Goal: Information Seeking & Learning: Understand process/instructions

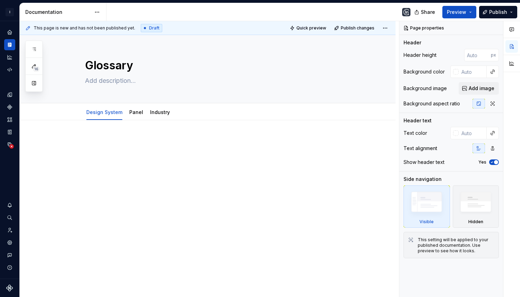
type textarea "*"
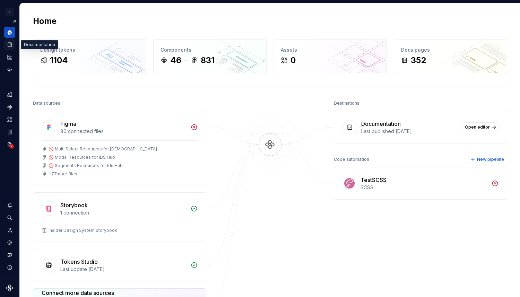
click at [9, 44] on icon "Documentation" at bounding box center [9, 45] width 3 height 5
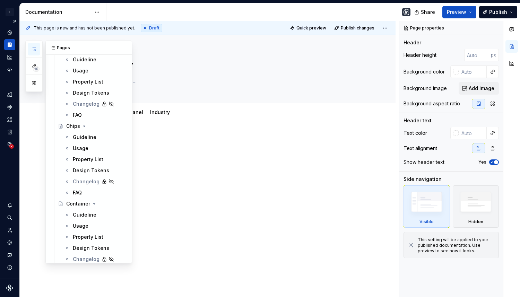
scroll to position [1130, 0]
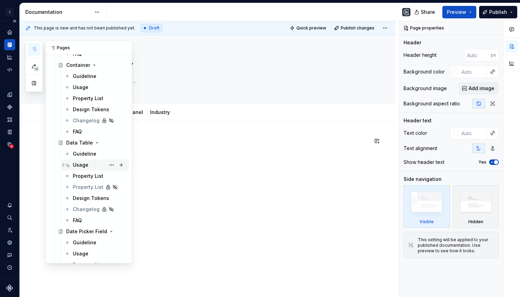
click at [85, 166] on div "Usage" at bounding box center [81, 164] width 16 height 7
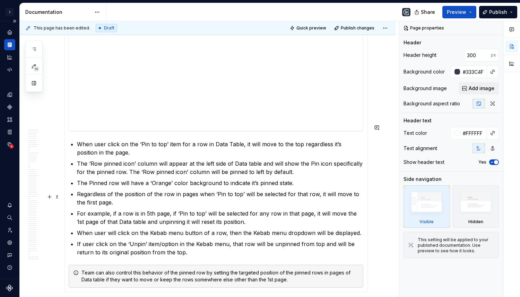
scroll to position [3449, 0]
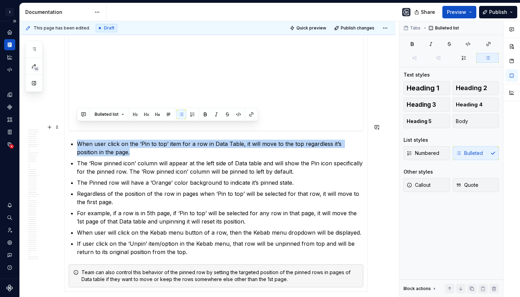
drag, startPoint x: 101, startPoint y: 137, endPoint x: 77, endPoint y: 129, distance: 25.6
click at [77, 140] on p "When user click on the ‘Pin to top’ item for a row in Data Table, it will move …" at bounding box center [220, 148] width 286 height 17
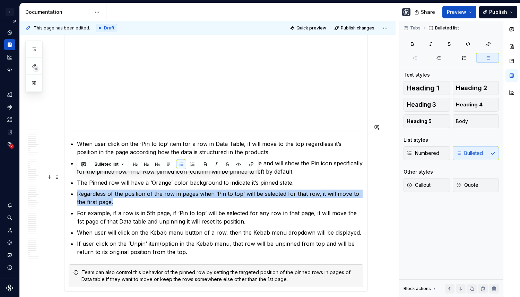
drag, startPoint x: 104, startPoint y: 185, endPoint x: 77, endPoint y: 178, distance: 27.9
click at [77, 189] on p "Regardless of the position of the row in pages when ‘Pin to top’ will be select…" at bounding box center [220, 197] width 286 height 17
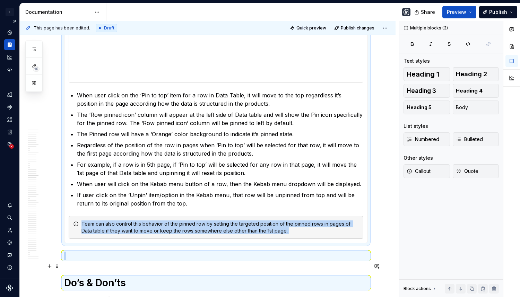
scroll to position [3509, 0]
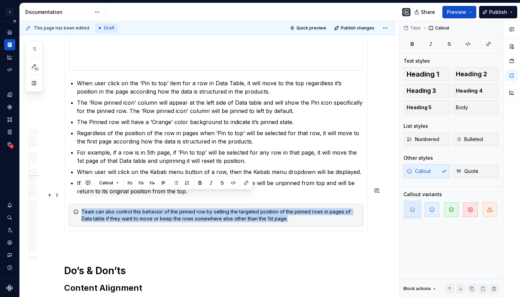
drag, startPoint x: 82, startPoint y: 254, endPoint x: 283, endPoint y: 203, distance: 208.0
click at [283, 208] on div "Team can also control this behavior of the pinned row by setting the targeted p…" at bounding box center [219, 215] width 277 height 14
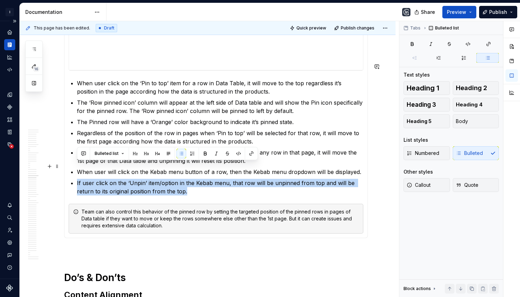
drag, startPoint x: 171, startPoint y: 176, endPoint x: 74, endPoint y: 167, distance: 97.7
click at [77, 179] on li "If user click on the ‘Unpin’ item/option in the Kebab menu, that row will be un…" at bounding box center [220, 187] width 286 height 17
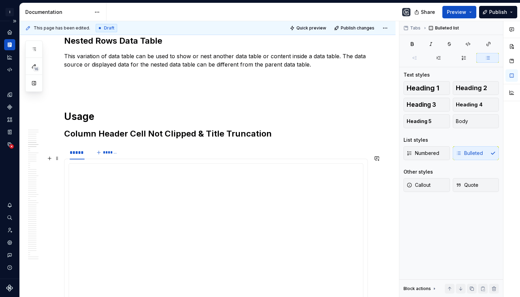
scroll to position [507, 0]
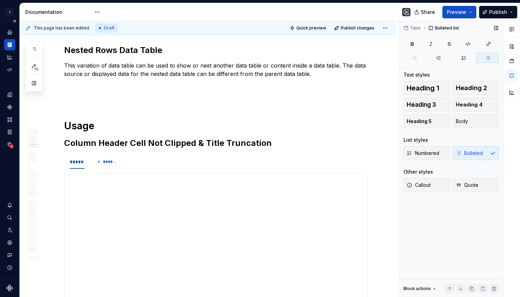
type textarea "*"
